Goal: Check status: Check status

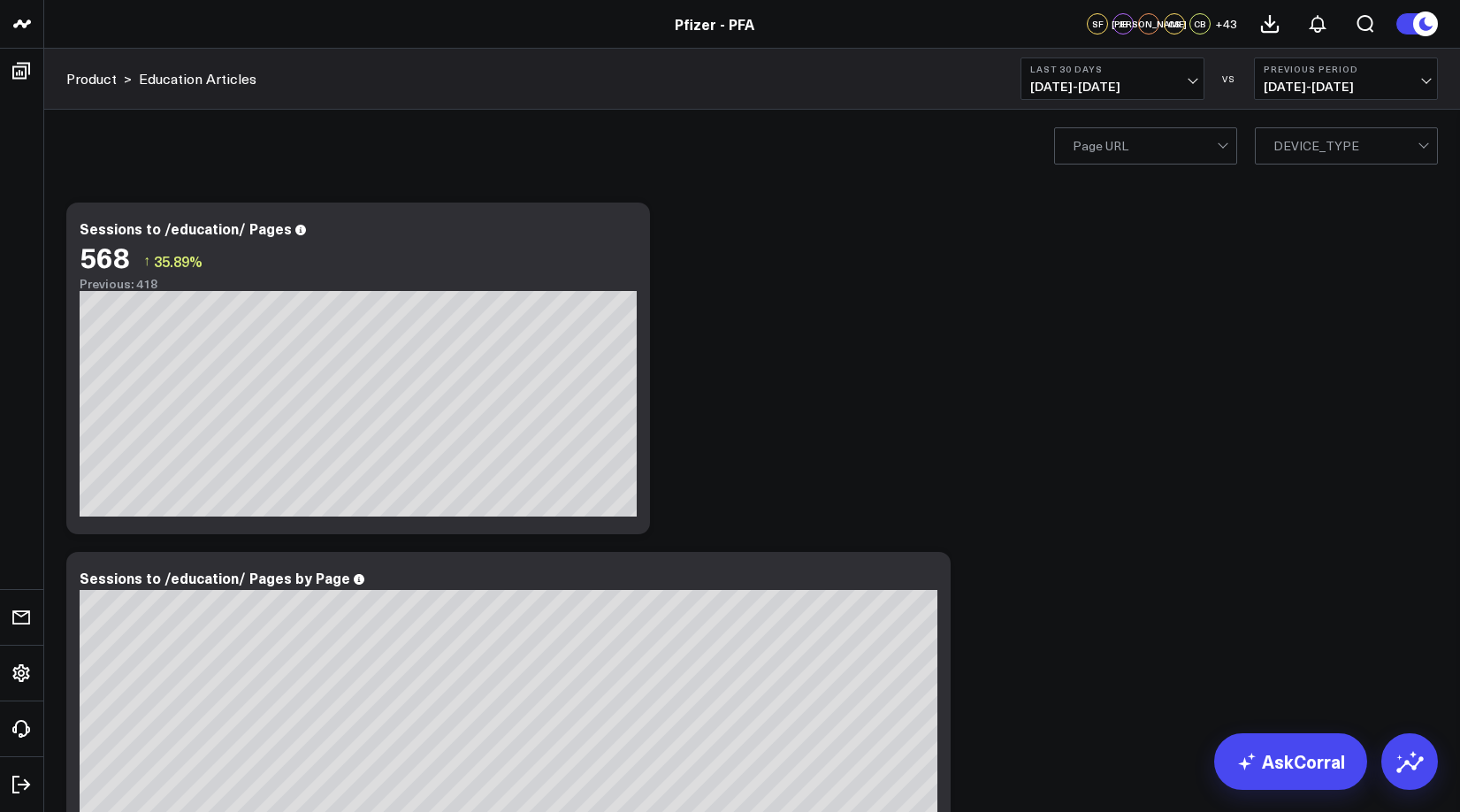
click at [1144, 81] on span "[DATE] - [DATE]" at bounding box center [1113, 86] width 165 height 14
click at [1306, 82] on span "[DATE] - [DATE]" at bounding box center [1347, 86] width 165 height 14
click at [1163, 74] on b "Last 30 Days" at bounding box center [1113, 68] width 165 height 11
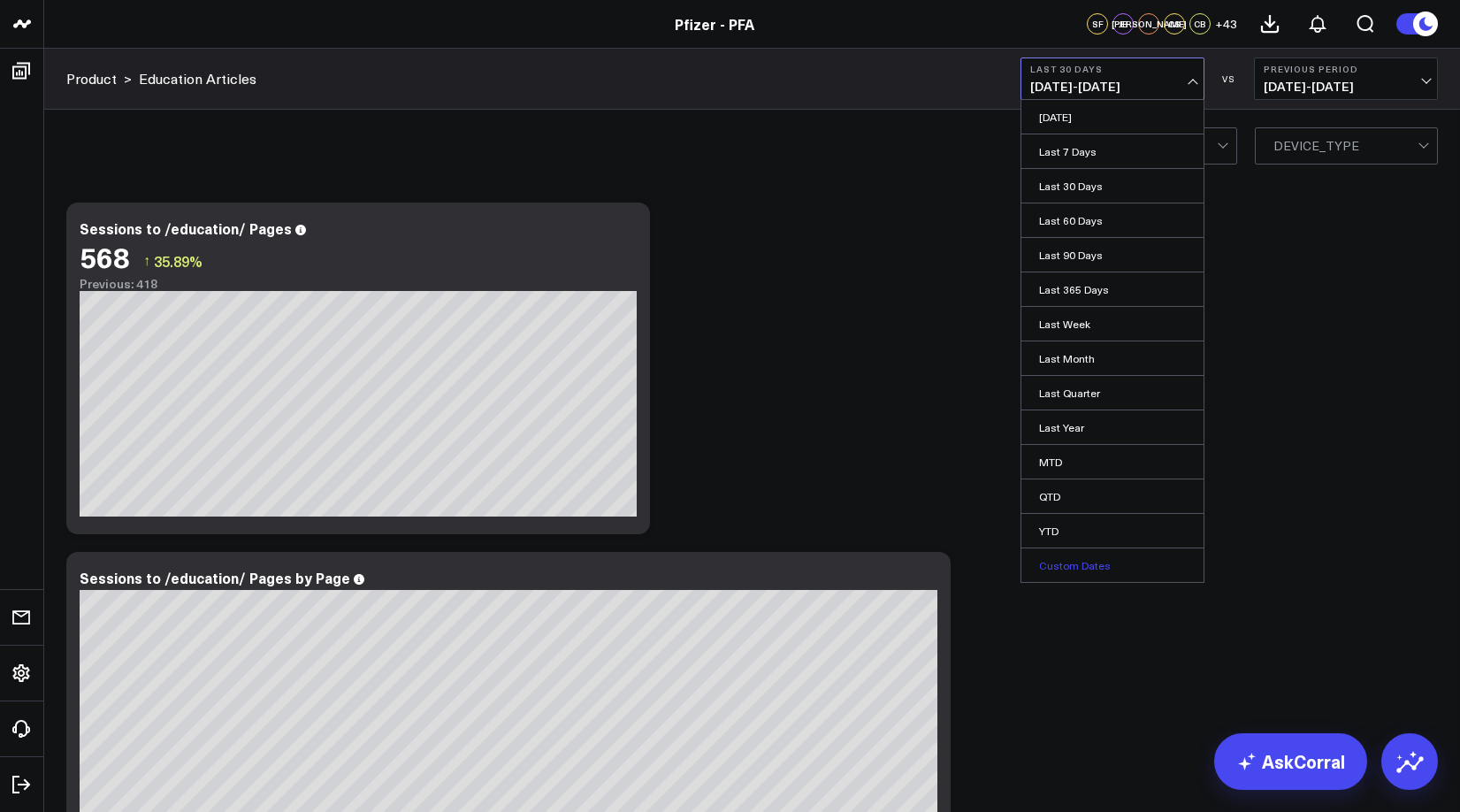
click at [1064, 560] on link "Custom Dates" at bounding box center [1113, 565] width 182 height 34
select select "7"
select select "2025"
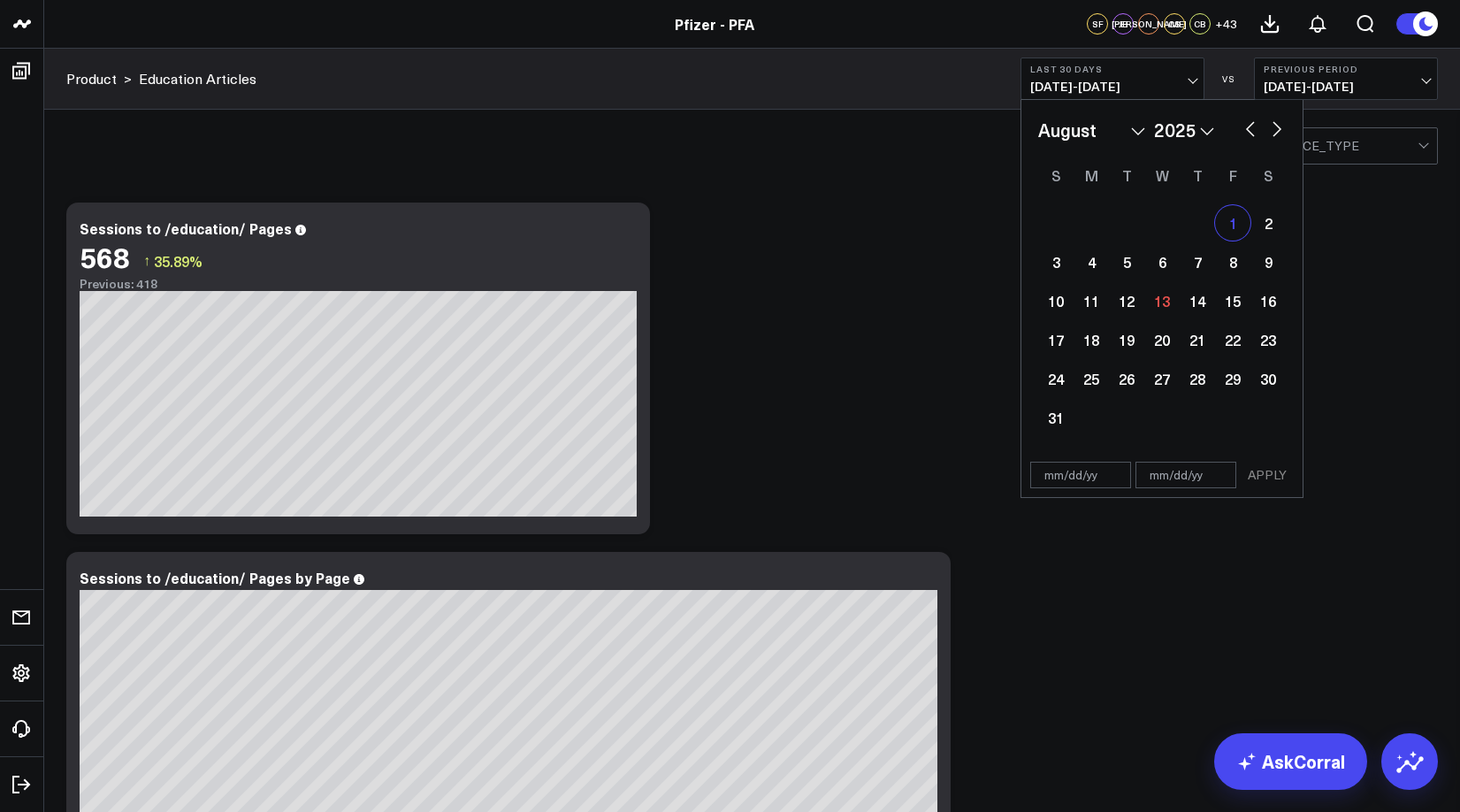
click at [1230, 233] on div "1" at bounding box center [1233, 222] width 35 height 35
type input "[DATE]"
select select "7"
select select "2025"
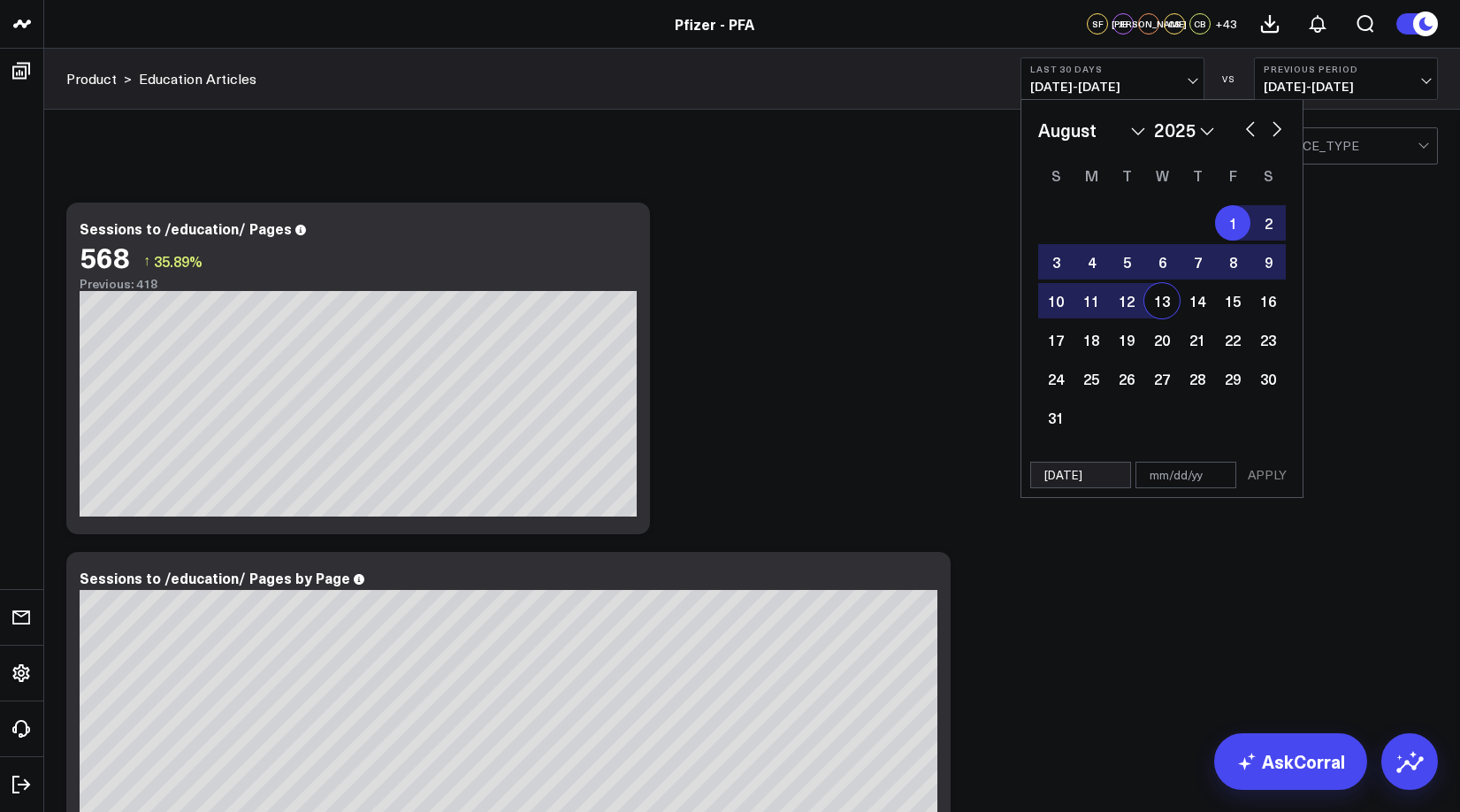
click at [1165, 295] on div "13" at bounding box center [1162, 300] width 35 height 35
type input "[DATE]"
select select "7"
select select "2025"
click at [1259, 473] on button "APPLY" at bounding box center [1267, 475] width 53 height 27
